Goal: Browse casually

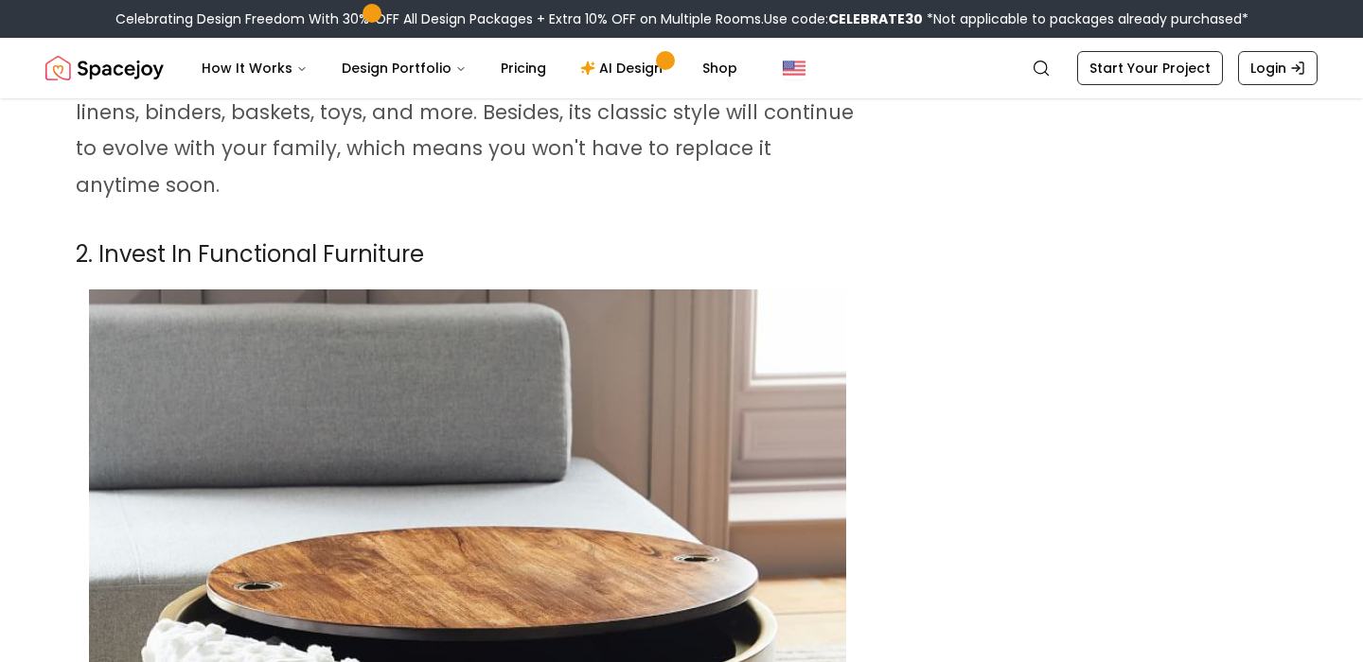
scroll to position [2447, 0]
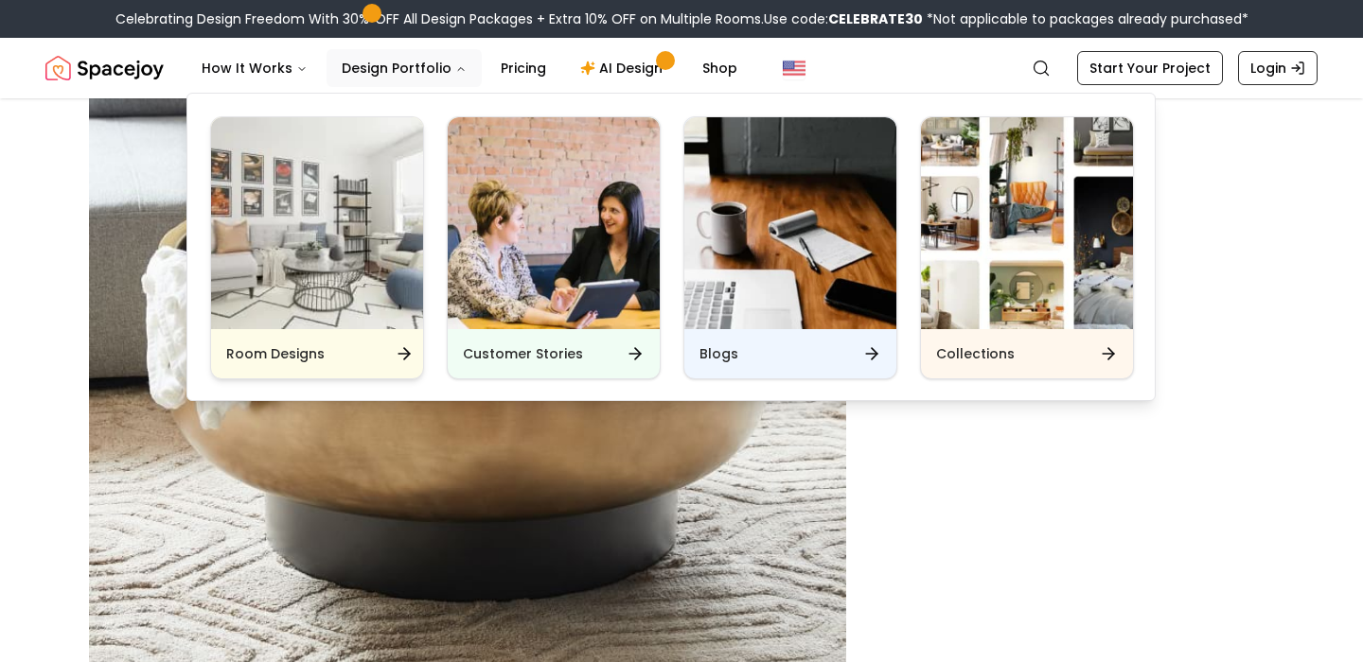
click at [392, 201] on img "Main" at bounding box center [317, 223] width 212 height 212
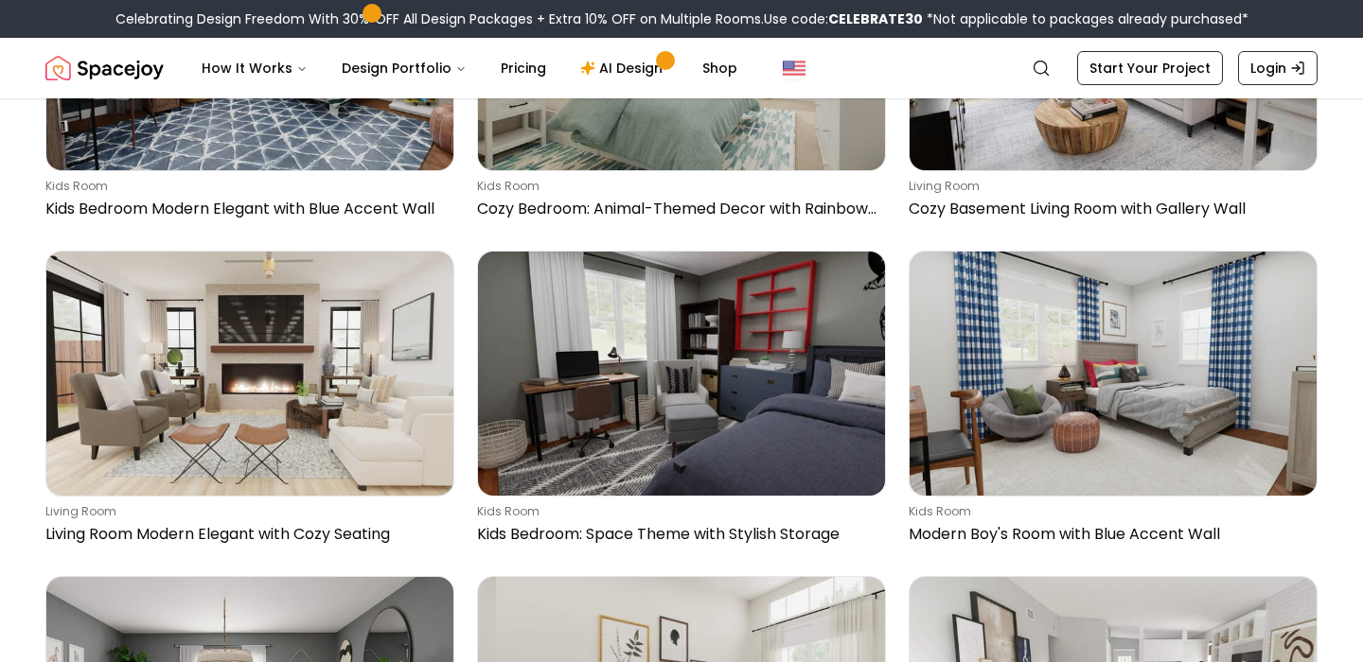
scroll to position [1523, 0]
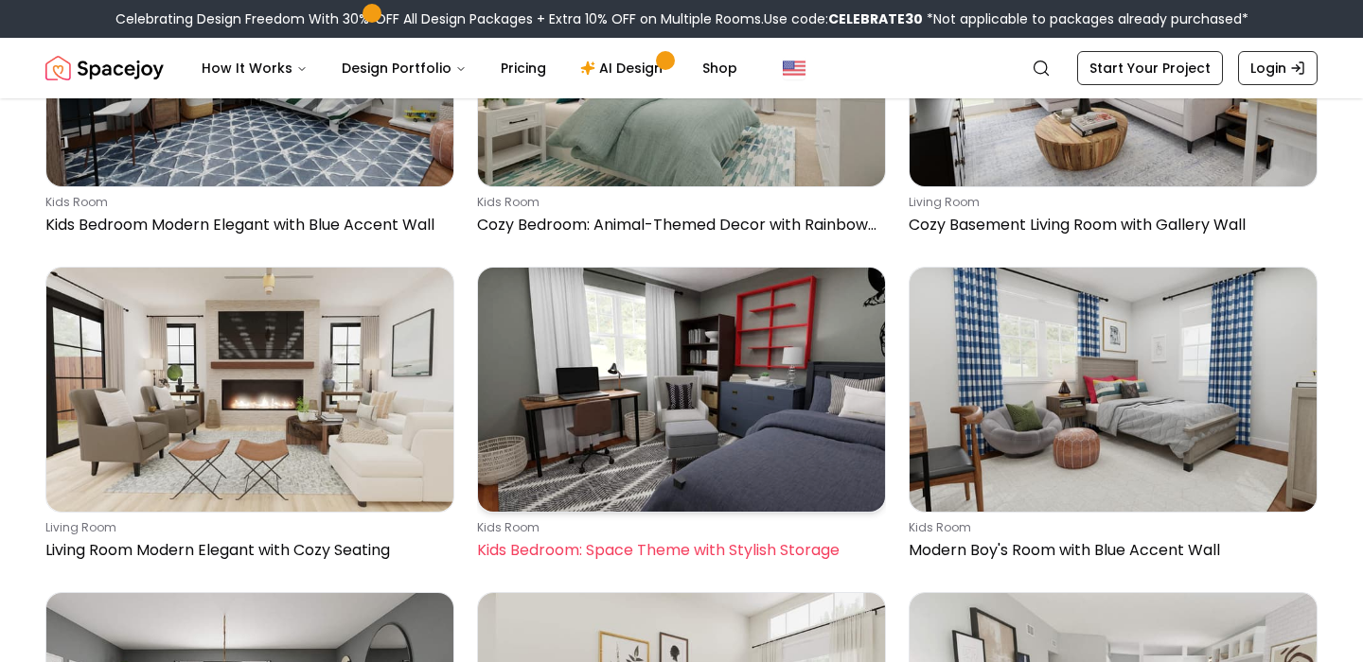
click at [619, 297] on img at bounding box center [681, 390] width 407 height 244
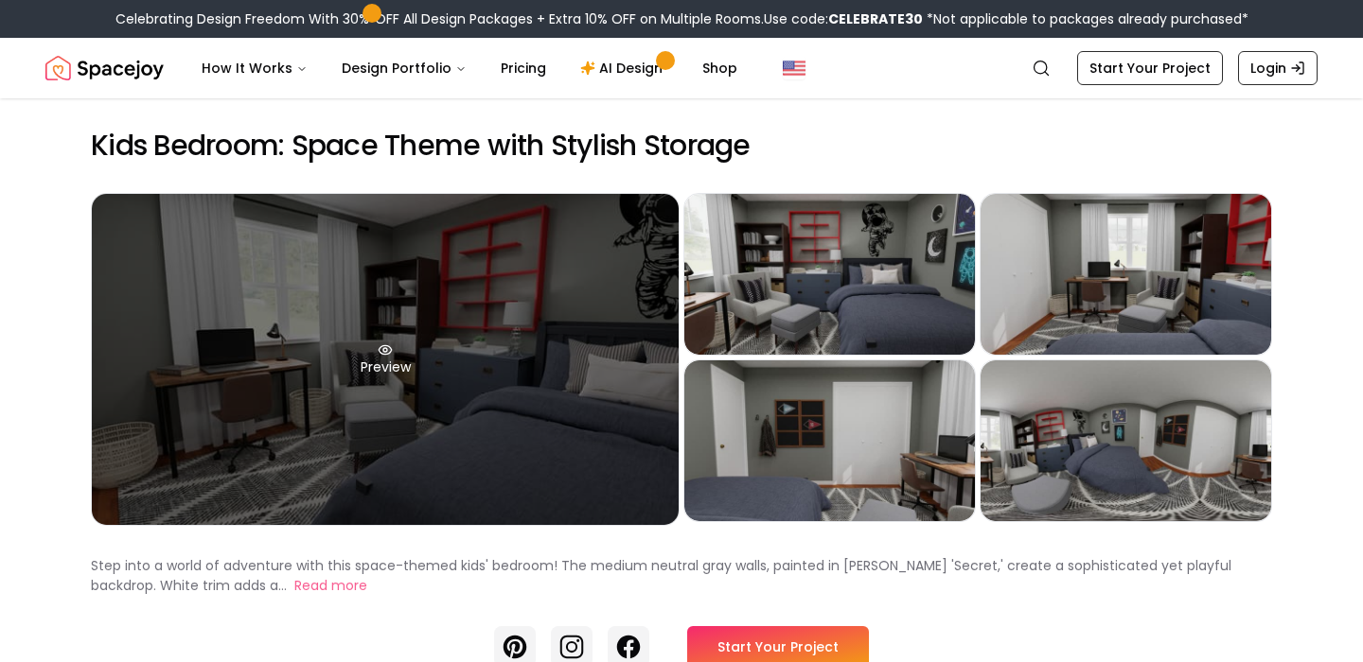
click at [612, 285] on div "Preview" at bounding box center [385, 359] width 587 height 331
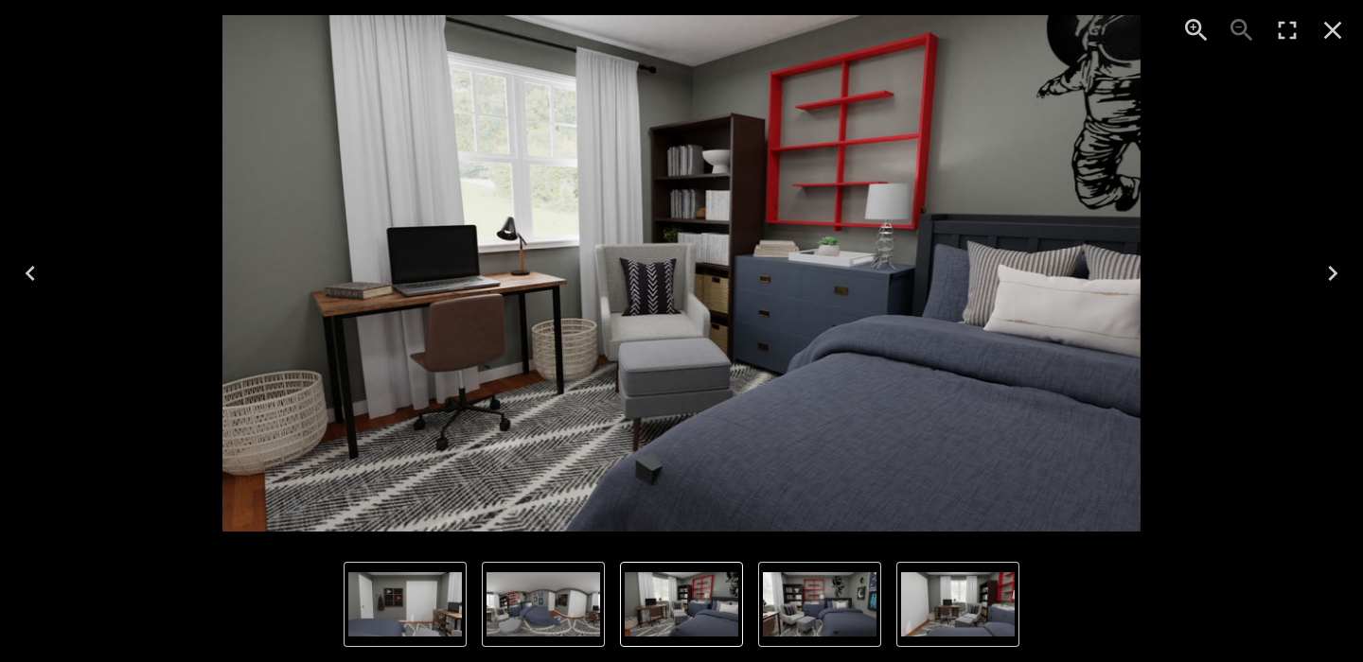
click at [1328, 34] on icon "Close" at bounding box center [1333, 31] width 18 height 18
